Goal: Information Seeking & Learning: Learn about a topic

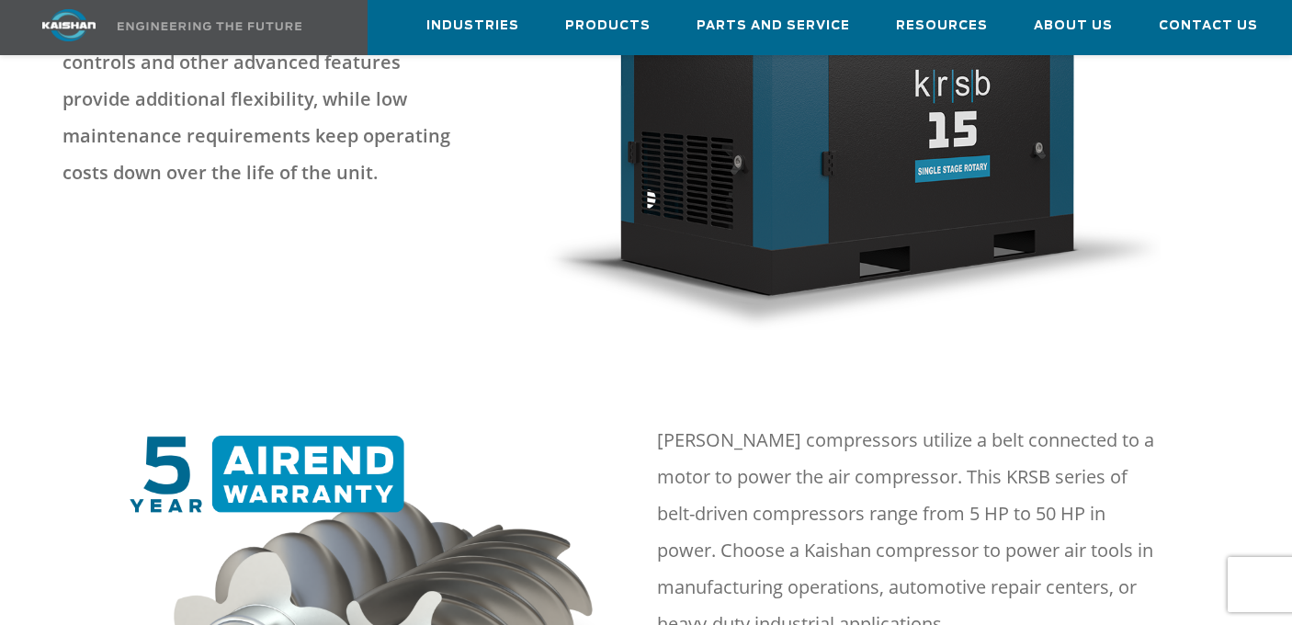
scroll to position [276, 0]
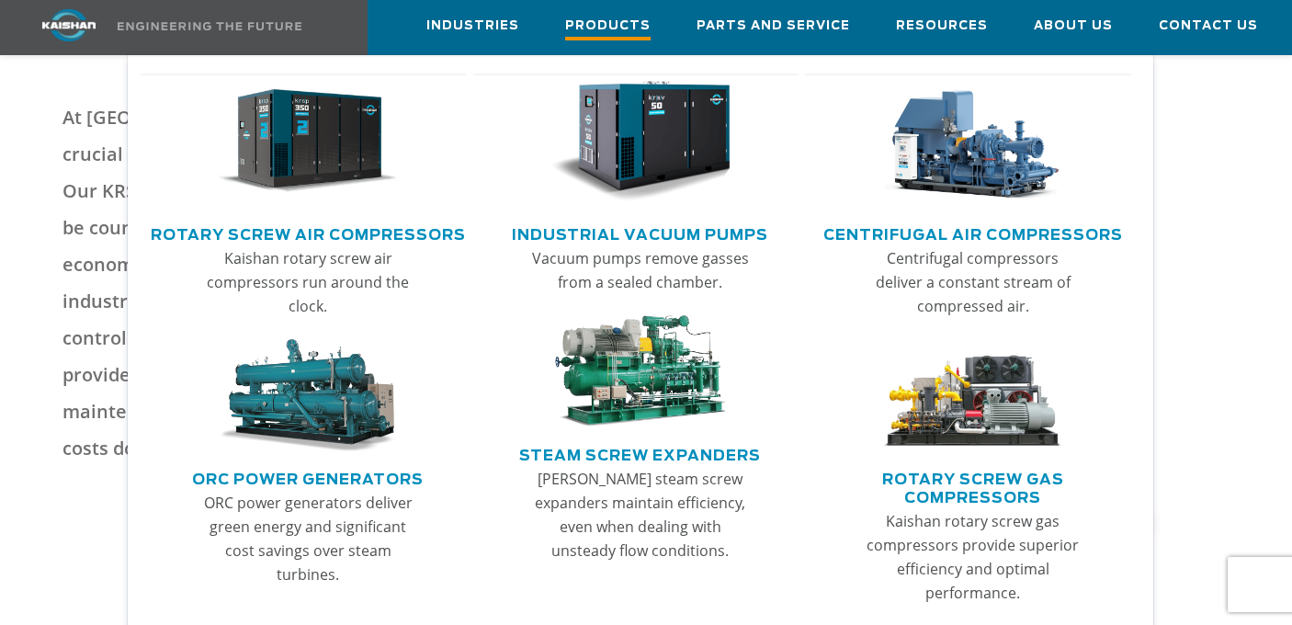
click at [604, 34] on span "Products" at bounding box center [607, 28] width 85 height 25
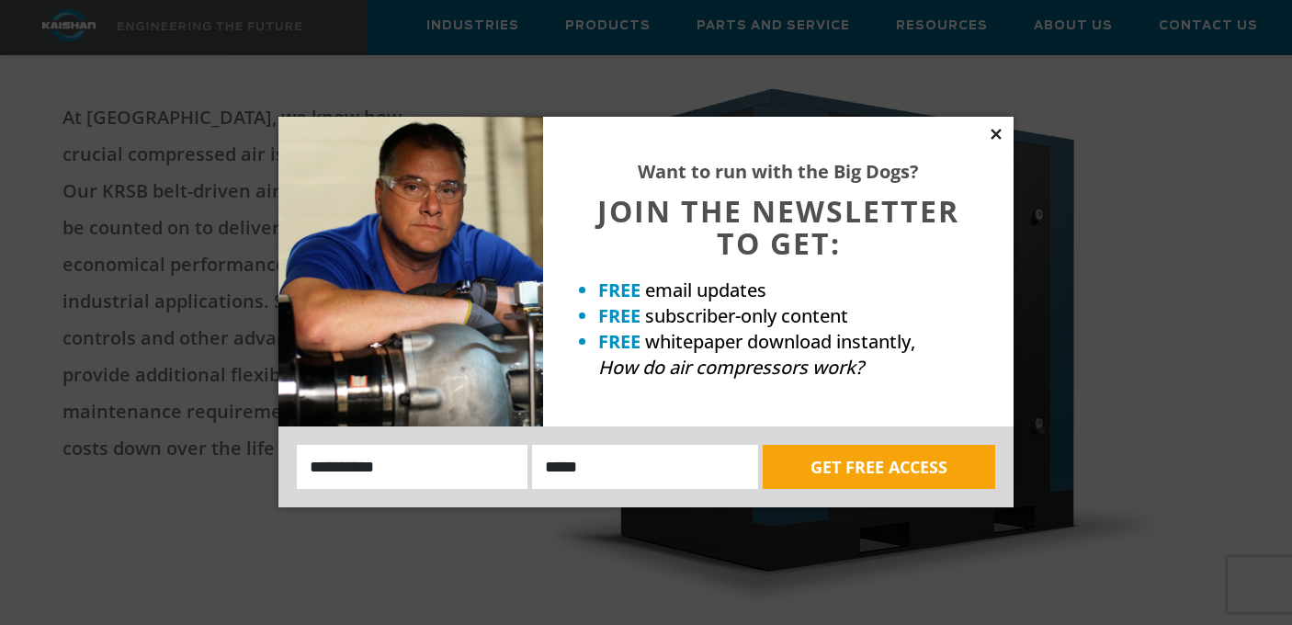
click at [996, 138] on icon at bounding box center [996, 134] width 17 height 17
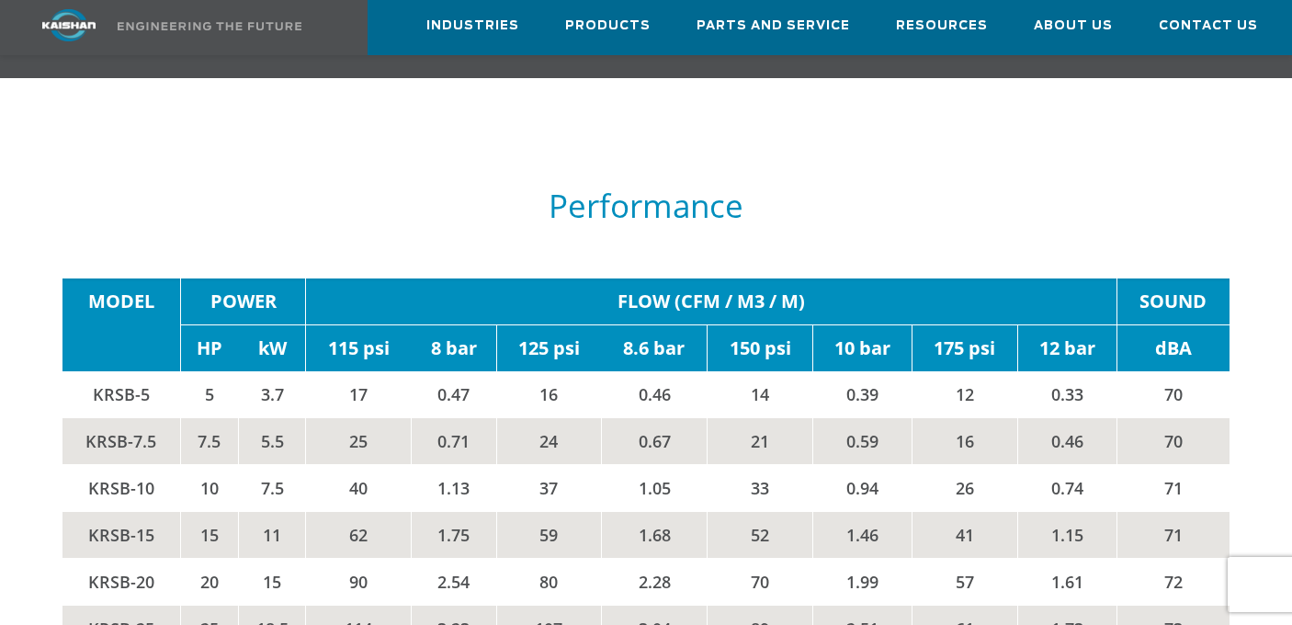
scroll to position [2849, 0]
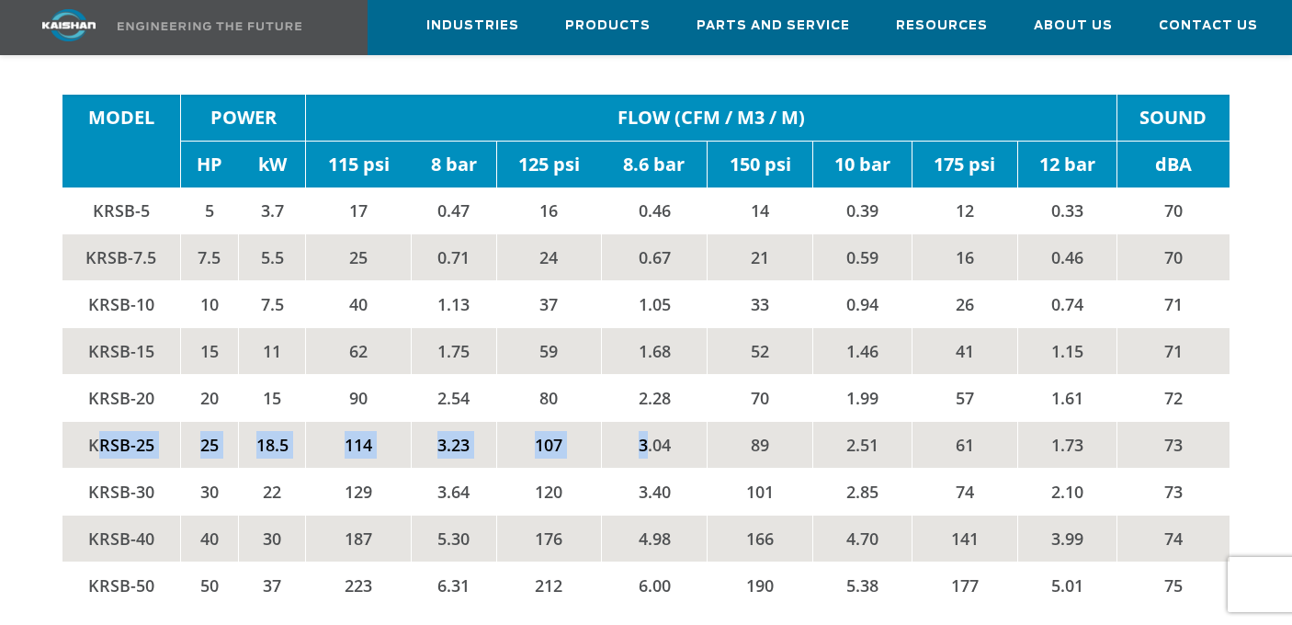
drag, startPoint x: 94, startPoint y: 376, endPoint x: 647, endPoint y: 385, distance: 553.4
click at [647, 422] on tr "KRSB-25 25 18.5 114 3.23 107 3.04 89 2.51 61 1.73 73" at bounding box center [646, 445] width 1167 height 47
click at [659, 422] on td "3.04" at bounding box center [655, 445] width 106 height 47
drag, startPoint x: 347, startPoint y: 368, endPoint x: 372, endPoint y: 370, distance: 25.9
click at [372, 422] on td "114" at bounding box center [359, 445] width 106 height 47
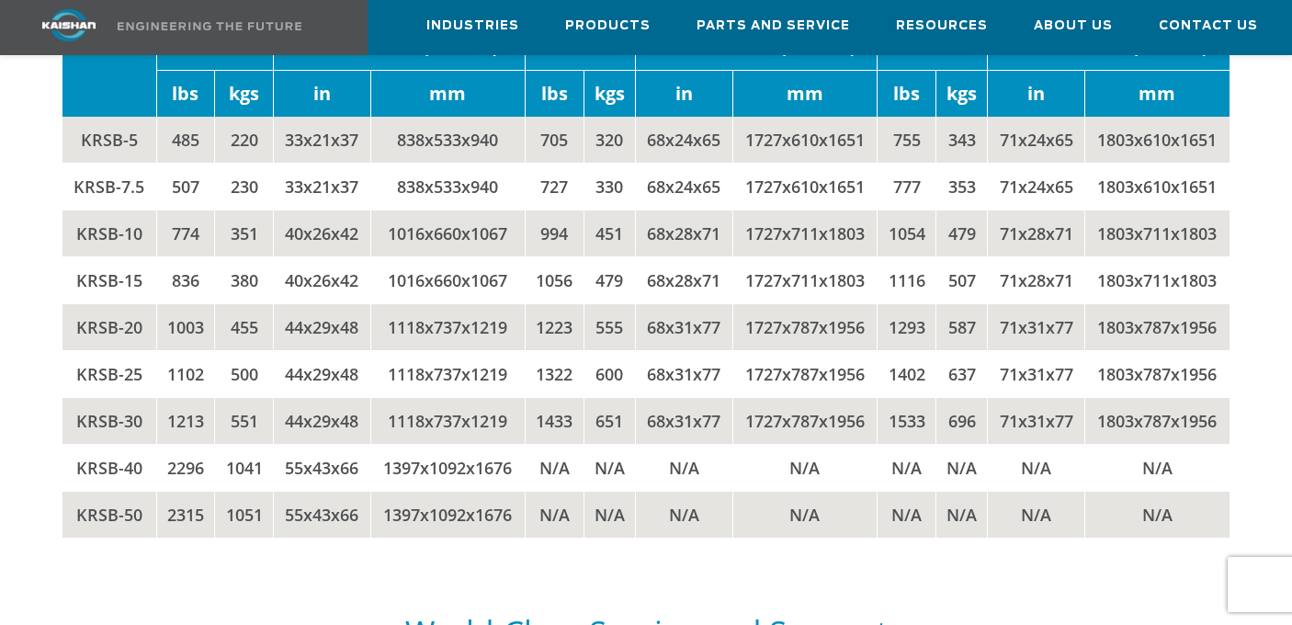
scroll to position [3585, 0]
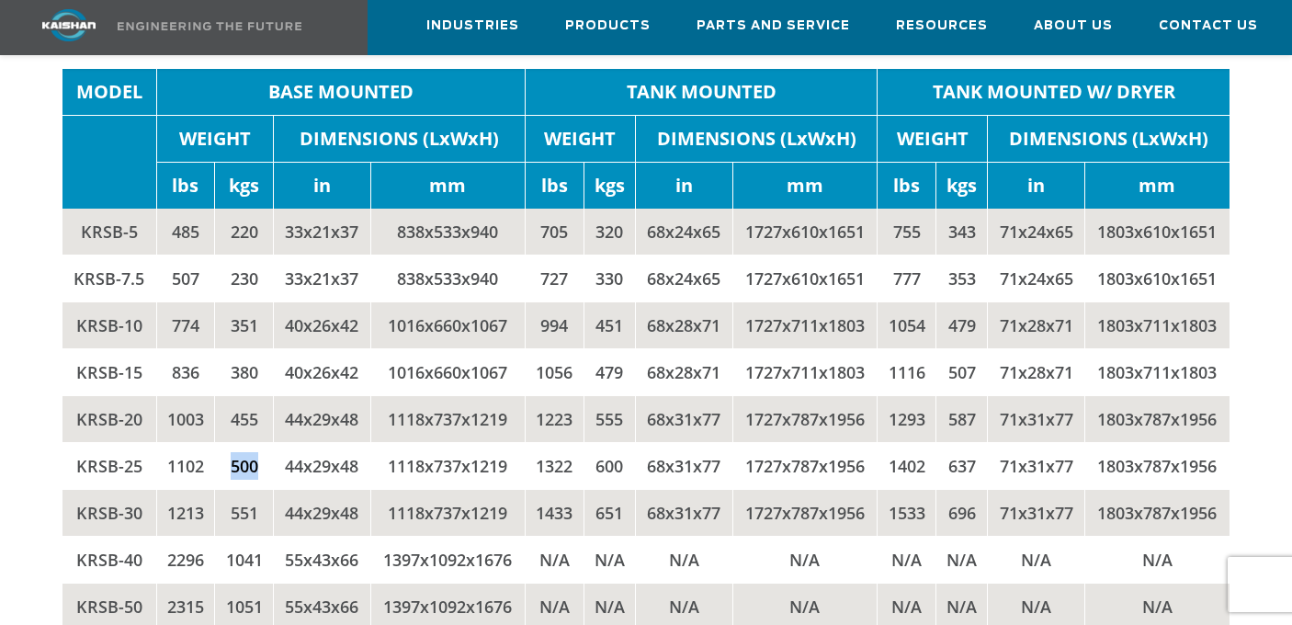
drag, startPoint x: 224, startPoint y: 392, endPoint x: 253, endPoint y: 396, distance: 28.7
click at [253, 443] on td "500" at bounding box center [244, 466] width 59 height 47
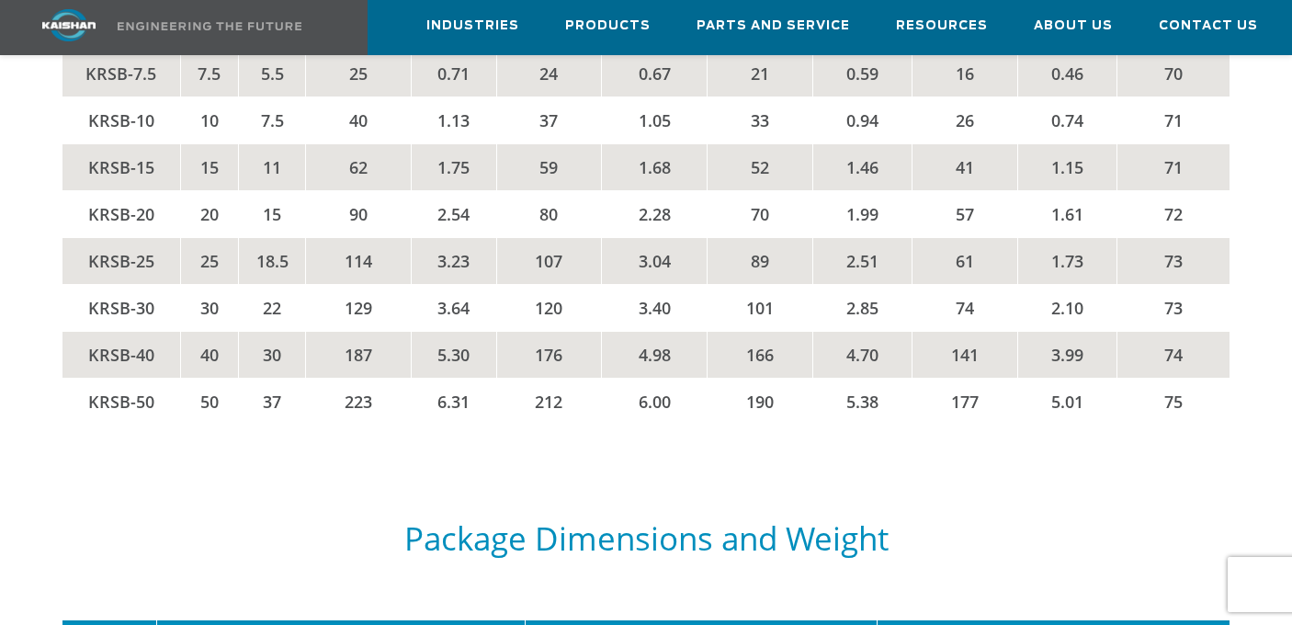
scroll to position [2574, 0]
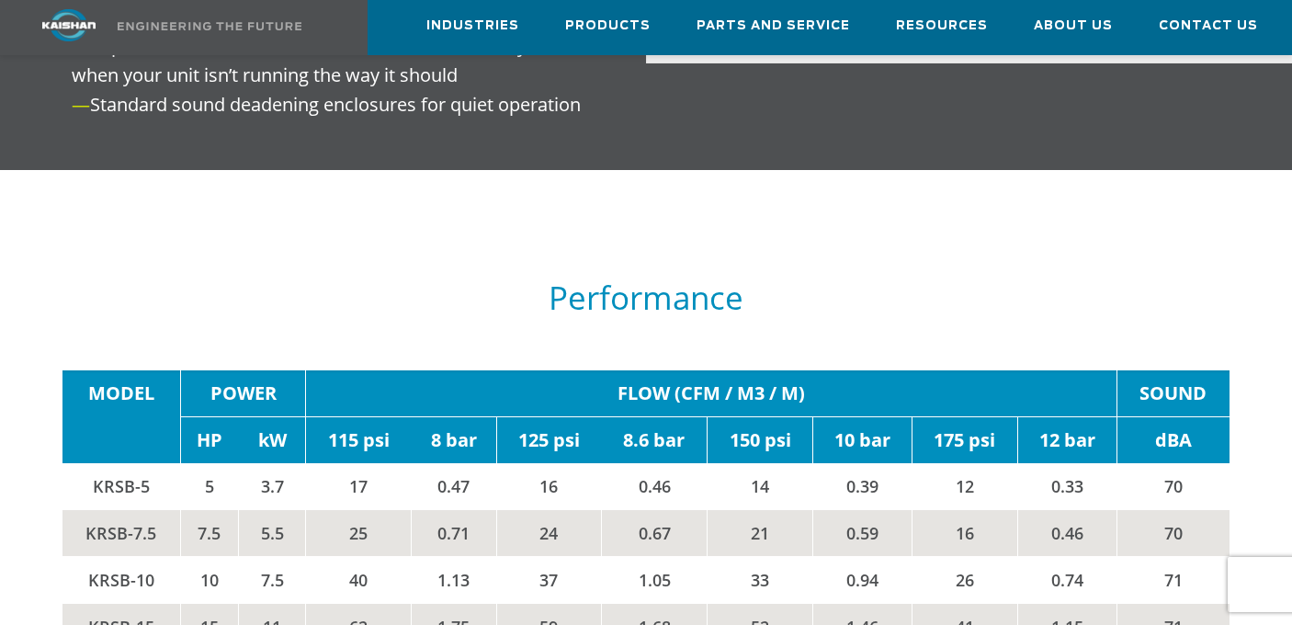
click at [392, 280] on h5 "Performance" at bounding box center [646, 297] width 1167 height 35
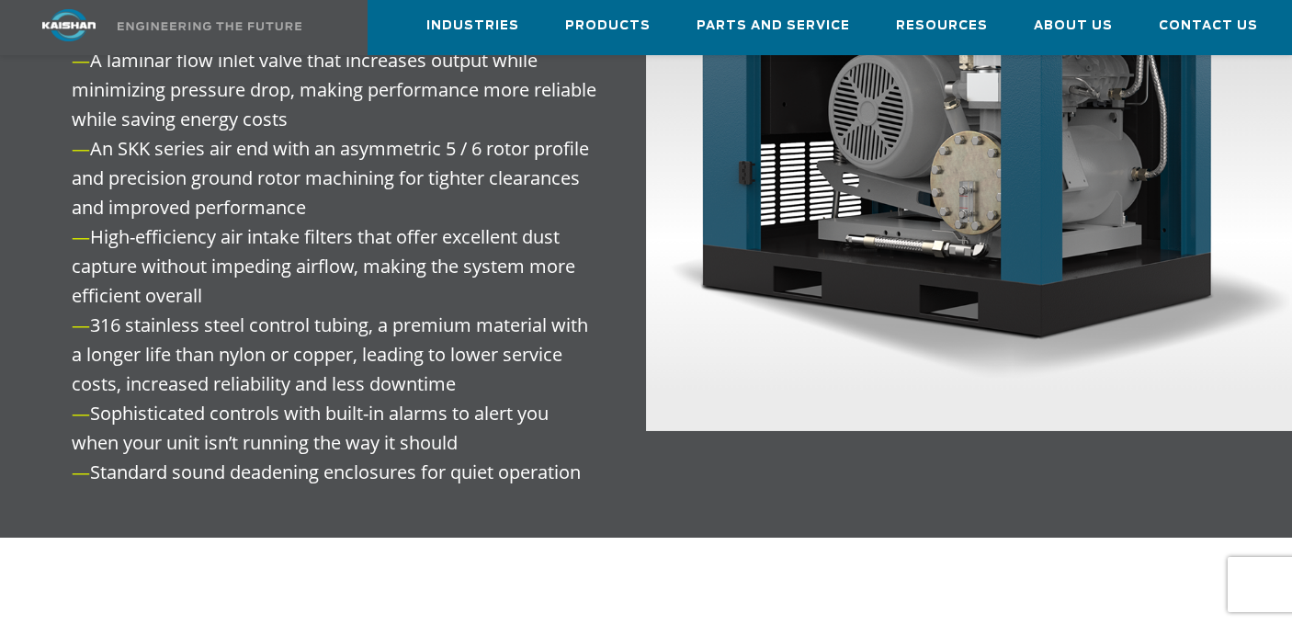
scroll to position [2758, 0]
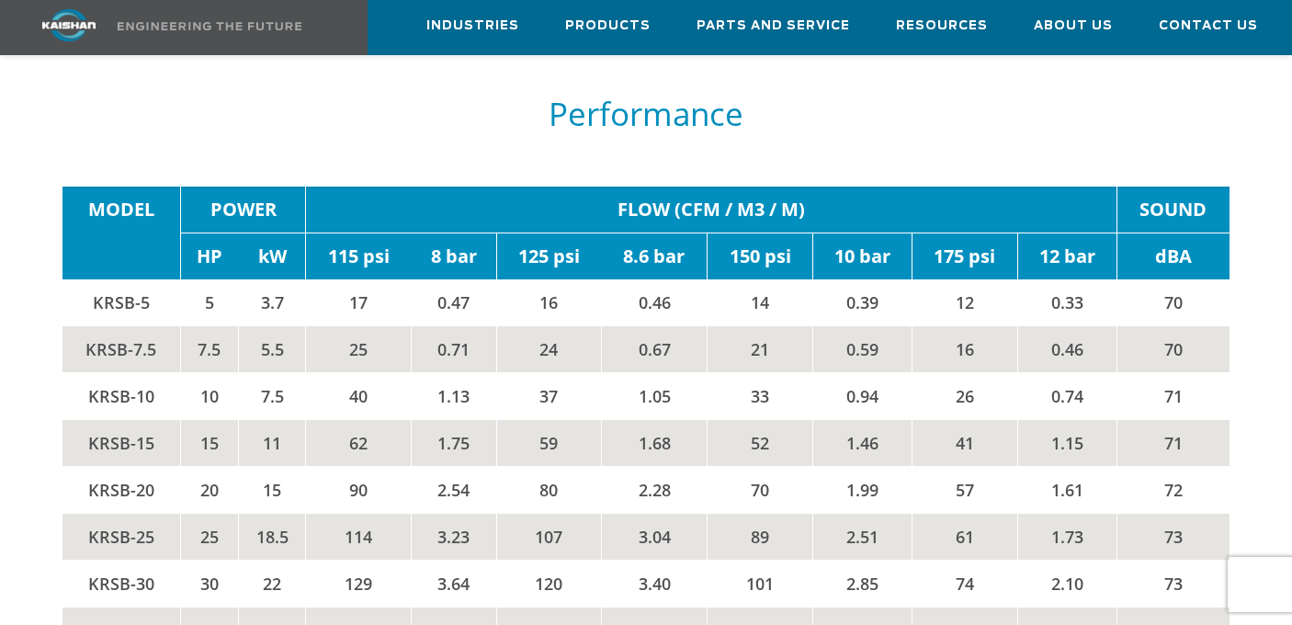
click at [103, 187] on td "MODEL" at bounding box center [122, 210] width 118 height 47
click at [63, 187] on td "MODEL" at bounding box center [122, 210] width 118 height 47
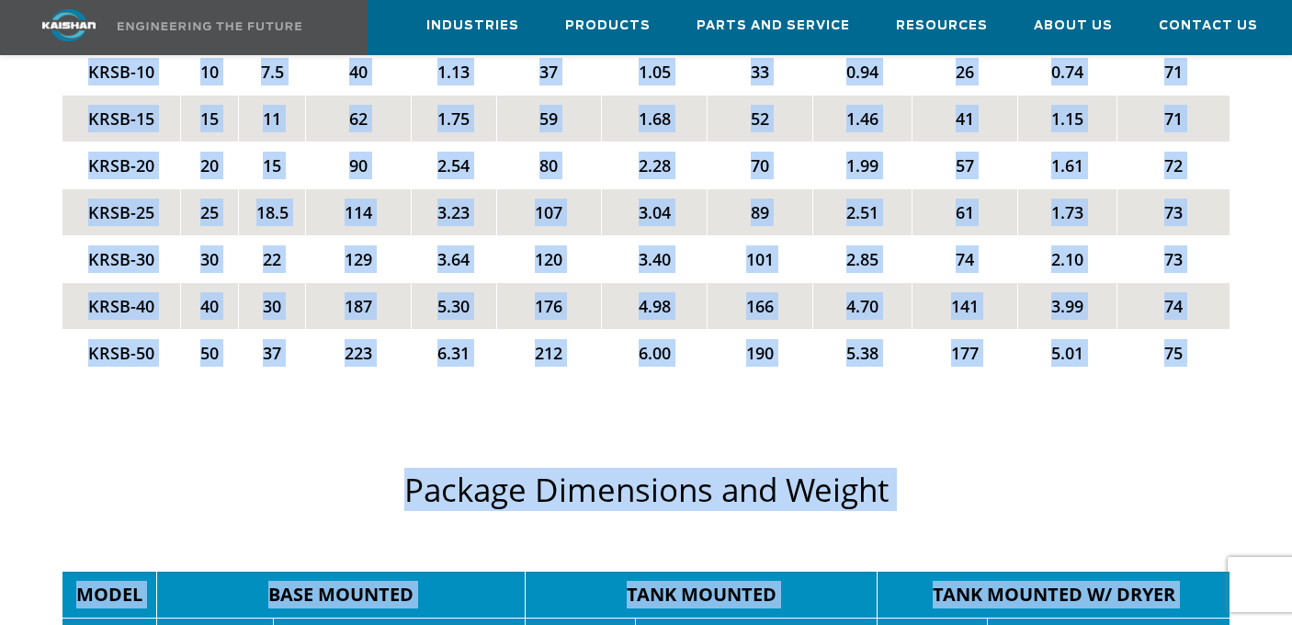
scroll to position [3091, 0]
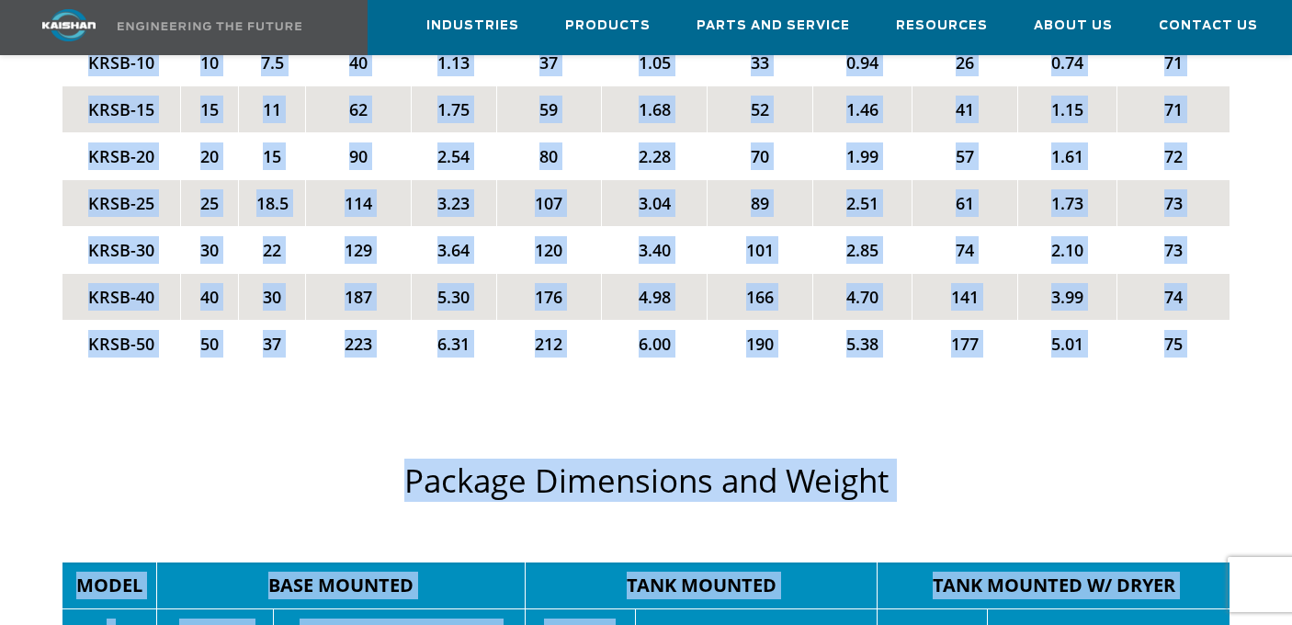
drag, startPoint x: 77, startPoint y: 109, endPoint x: 620, endPoint y: 503, distance: 670.0
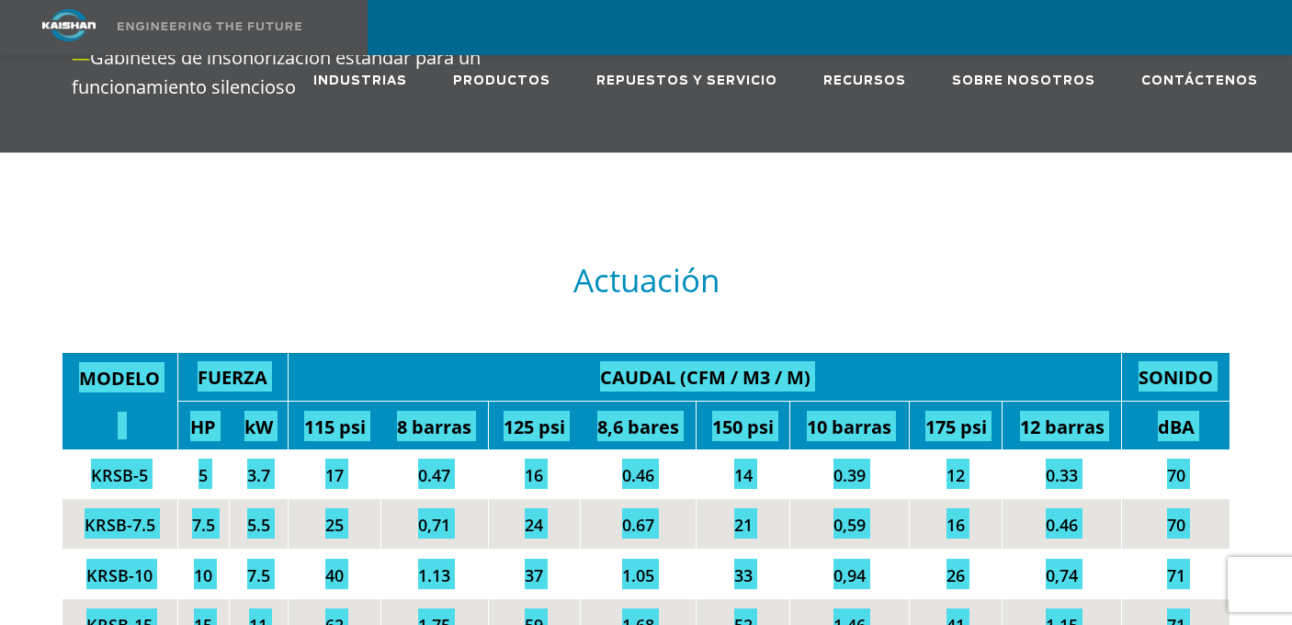
scroll to position [3224, 0]
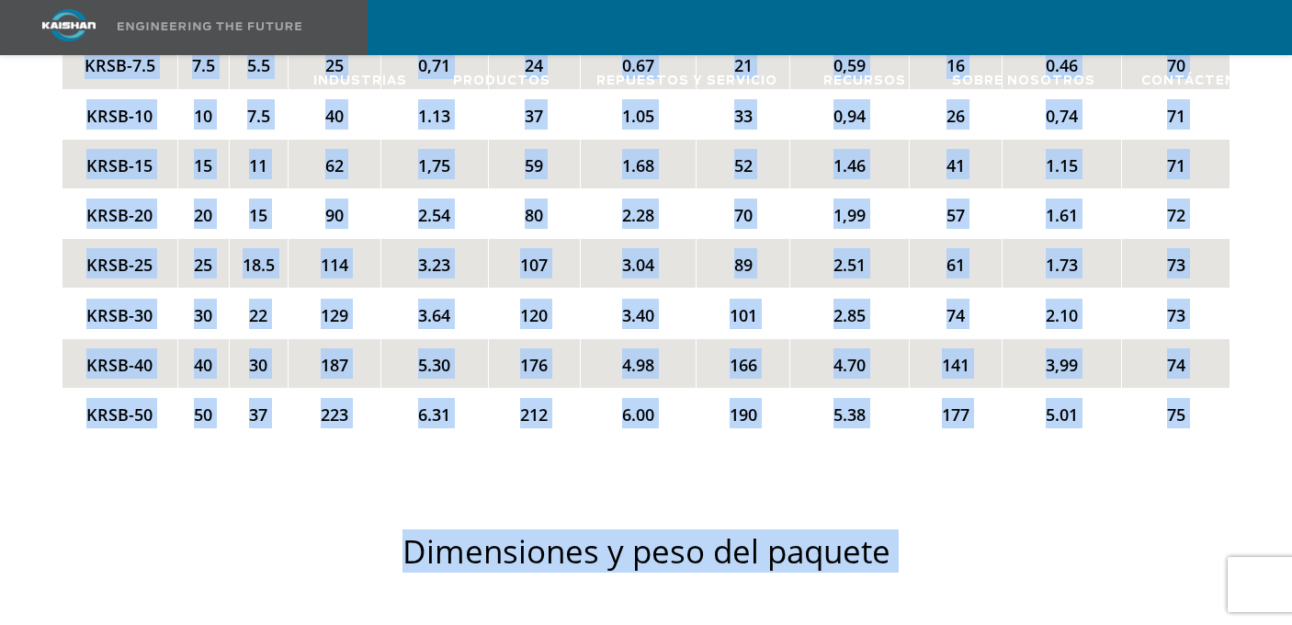
click at [308, 474] on div "Dimensiones y peso del paquete" at bounding box center [645, 553] width 1189 height 159
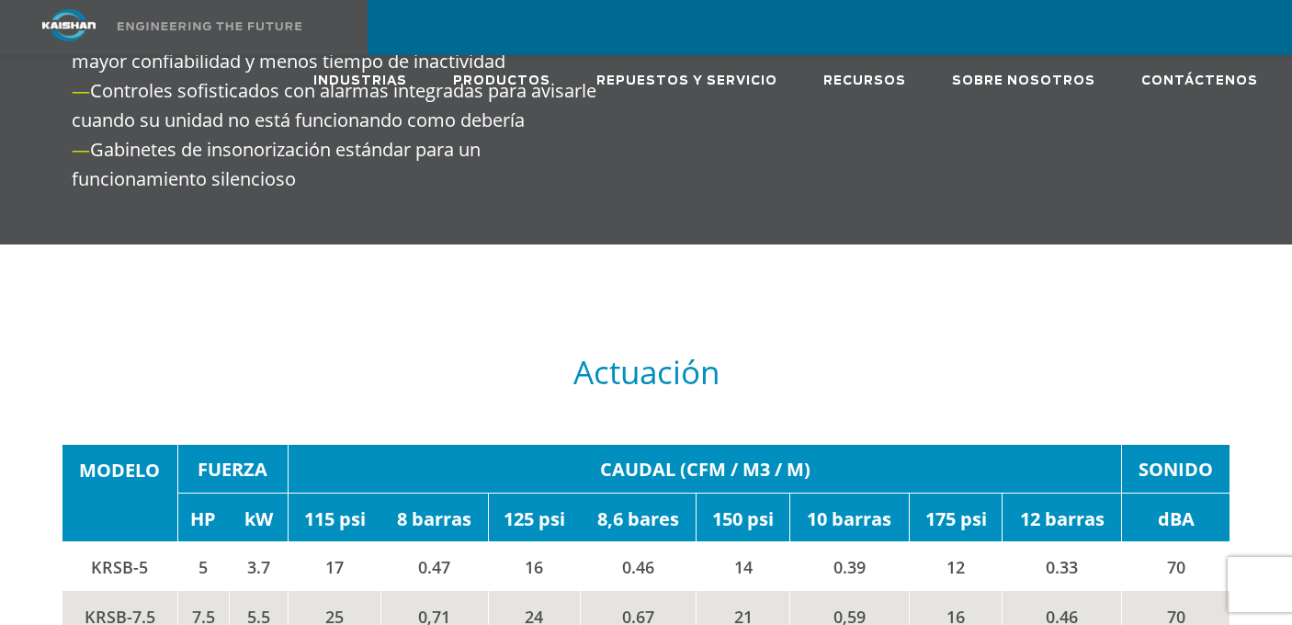
scroll to position [2397, 0]
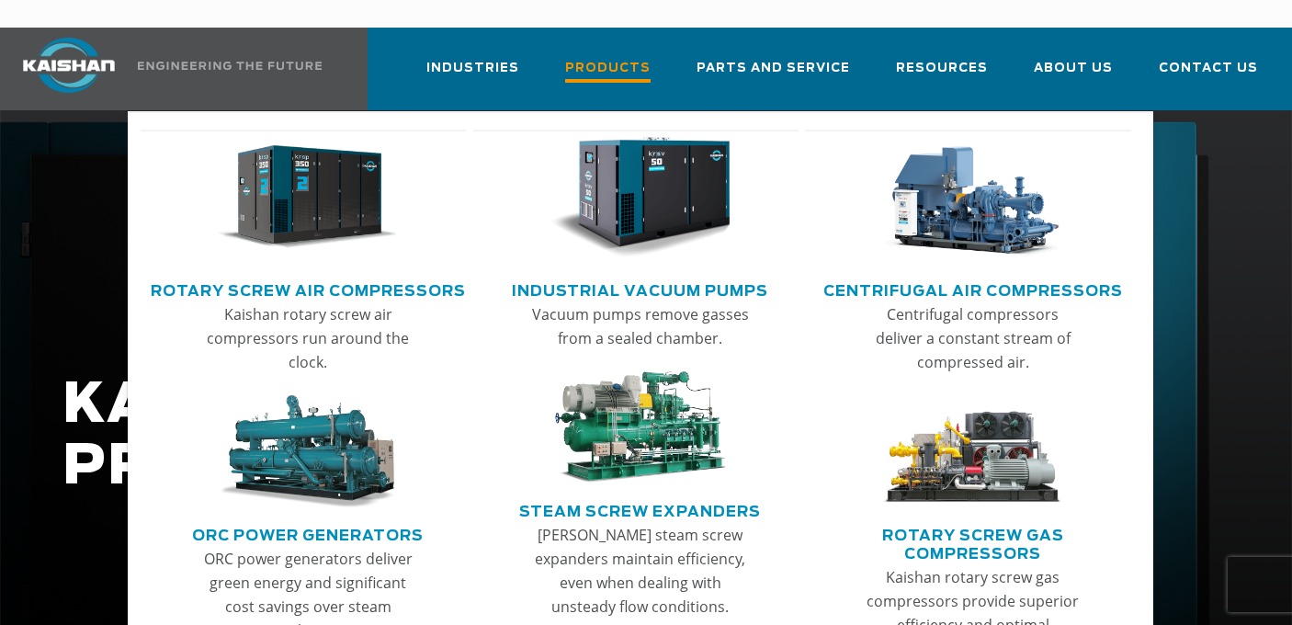
click at [625, 58] on span "Products" at bounding box center [607, 70] width 85 height 25
